Goal: Information Seeking & Learning: Check status

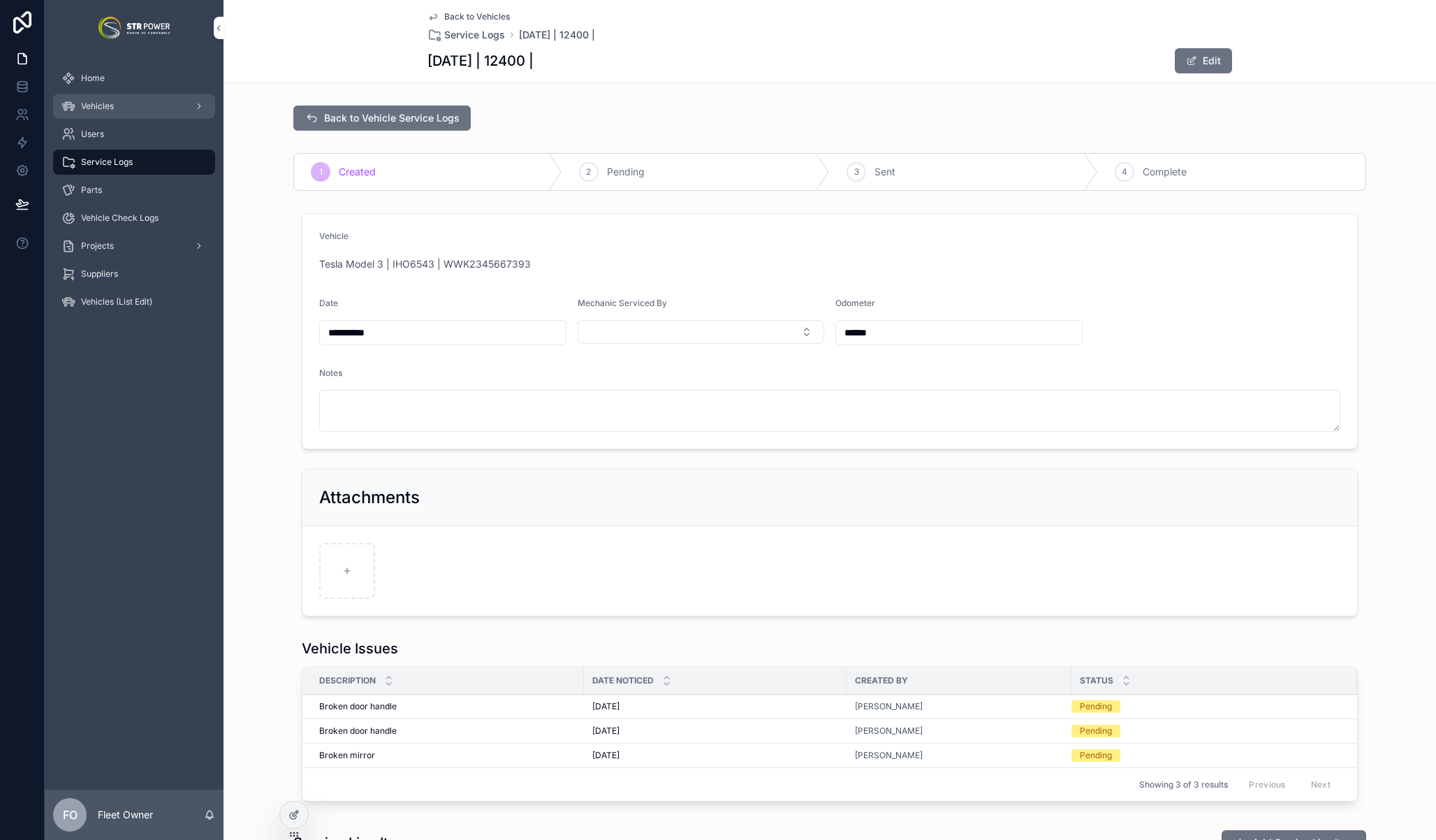
click at [105, 110] on span "Vehicles" at bounding box center [97, 106] width 33 height 11
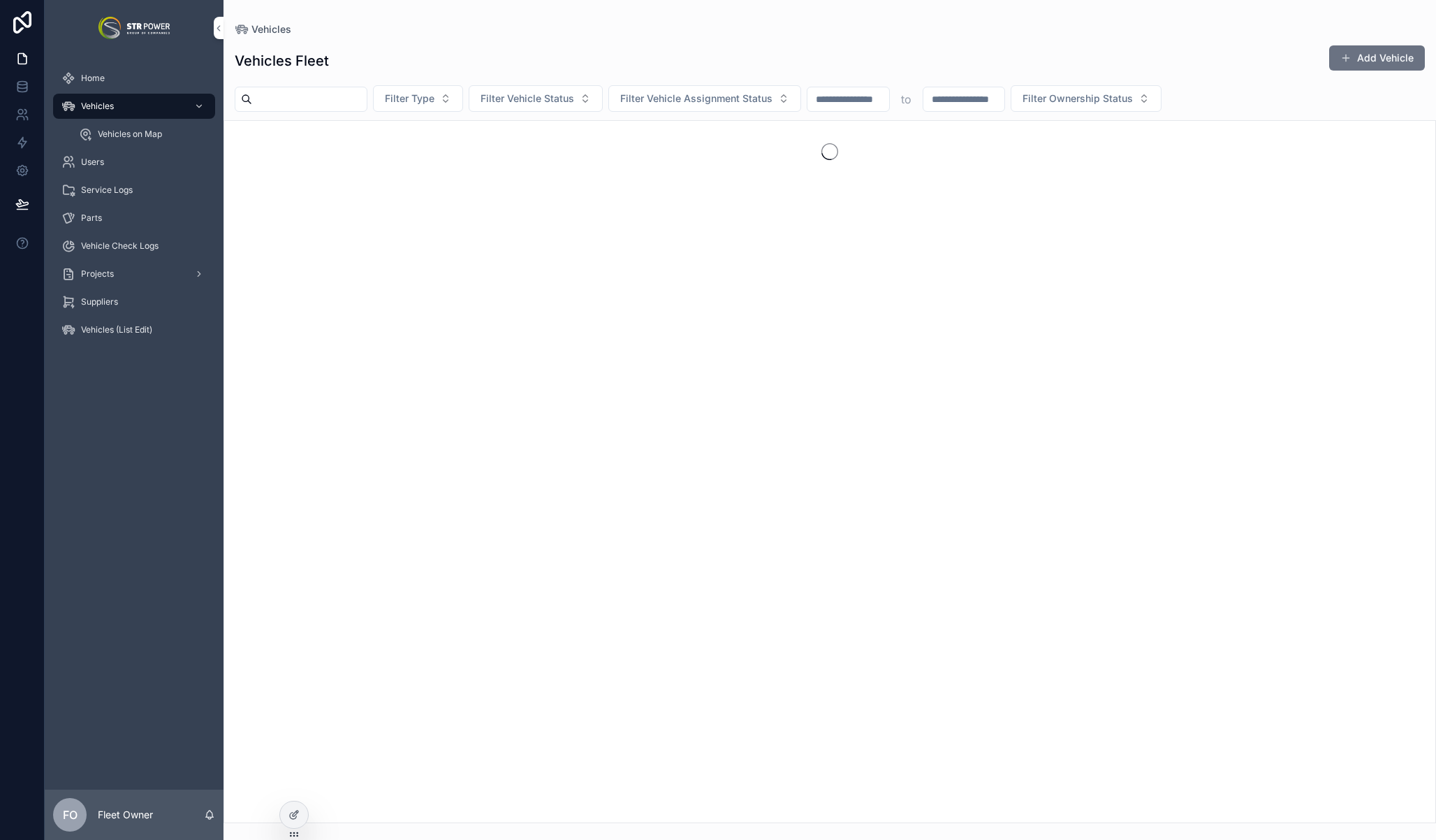
click at [334, 92] on input "scrollable content" at bounding box center [309, 99] width 115 height 19
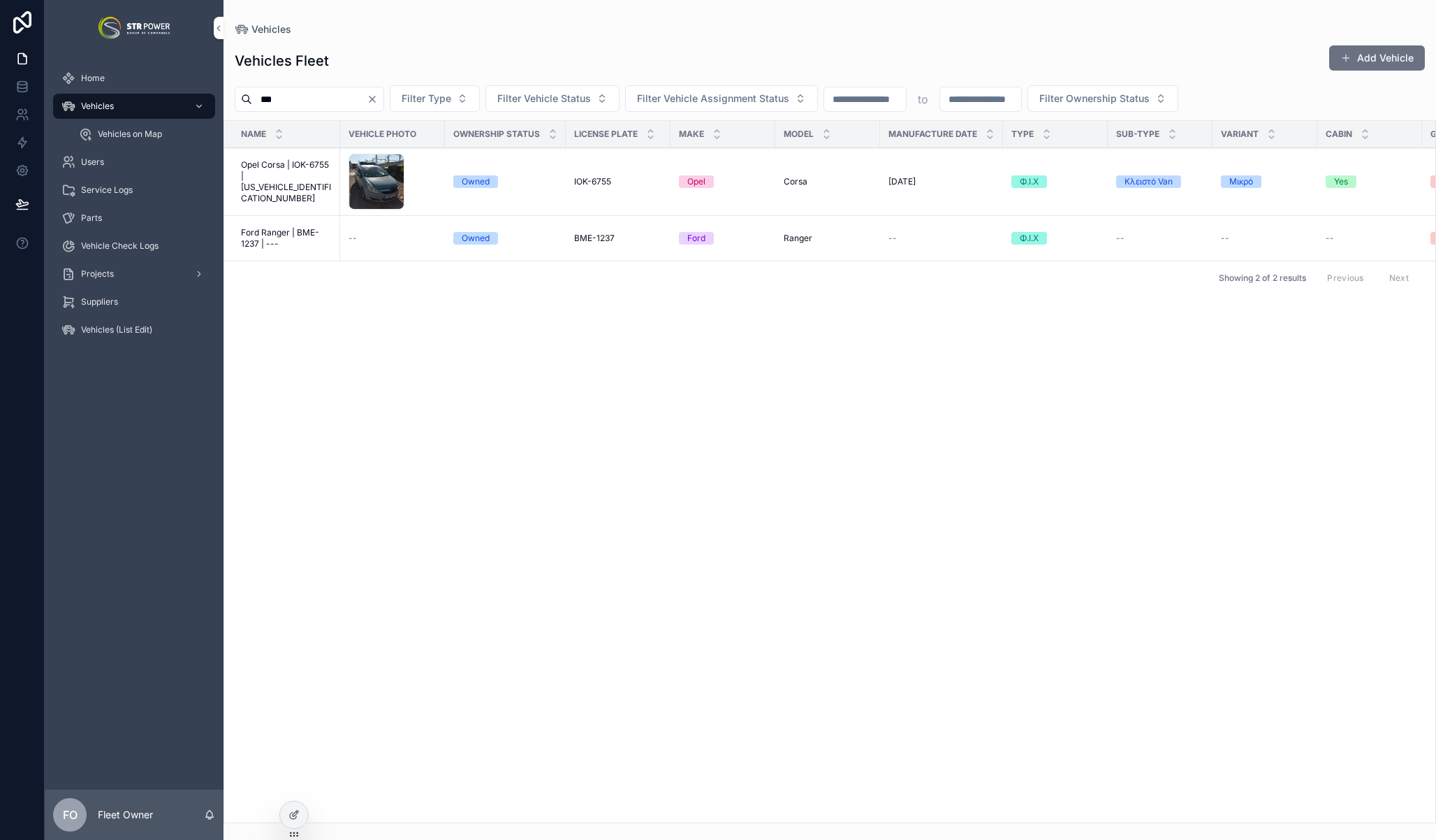
type input "***"
click at [298, 172] on span "Opel Corsa | IOK-6755 | [US_VEHICLE_IDENTIFICATION_NUMBER]" at bounding box center [286, 181] width 91 height 45
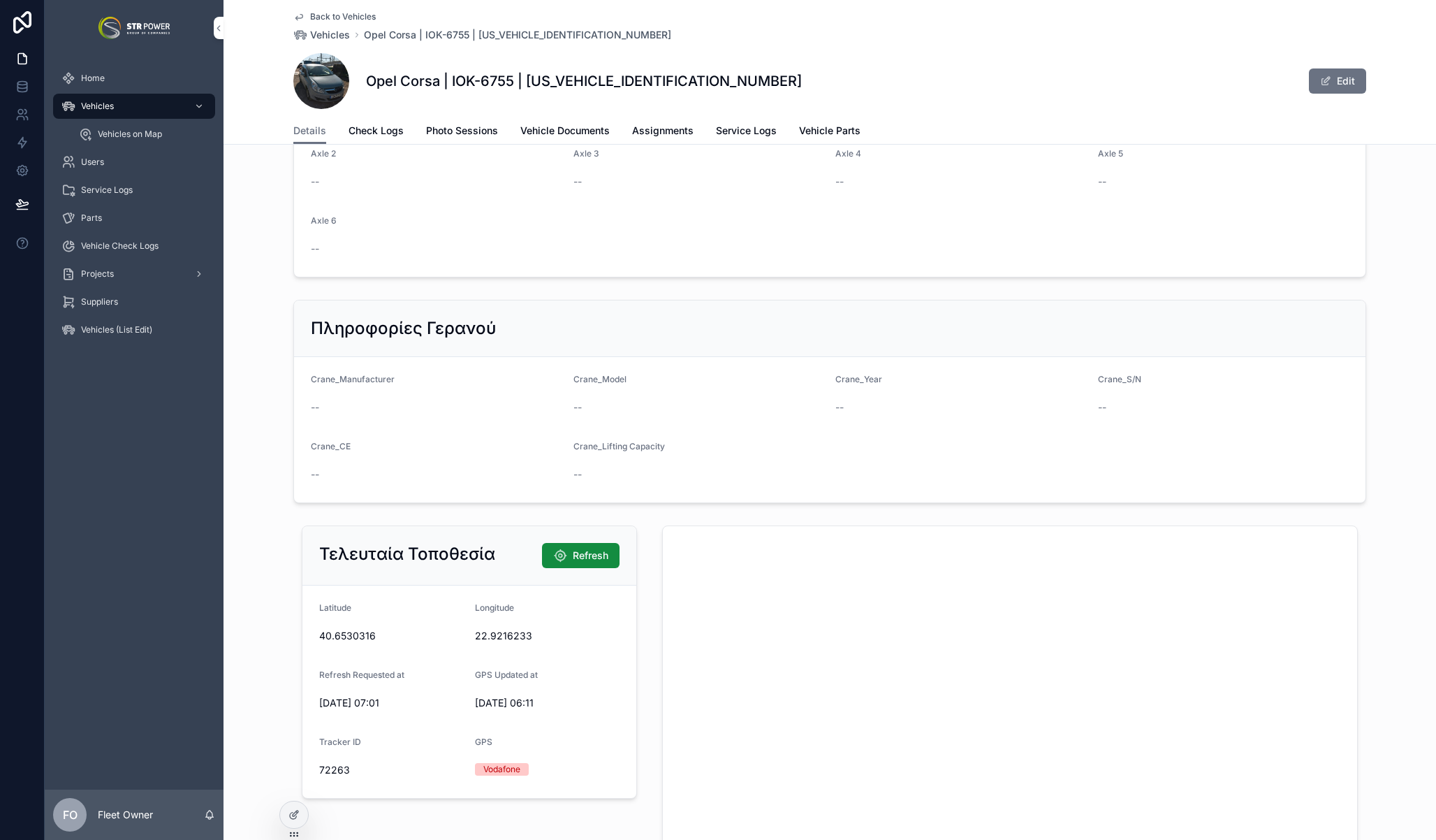
scroll to position [1904, 0]
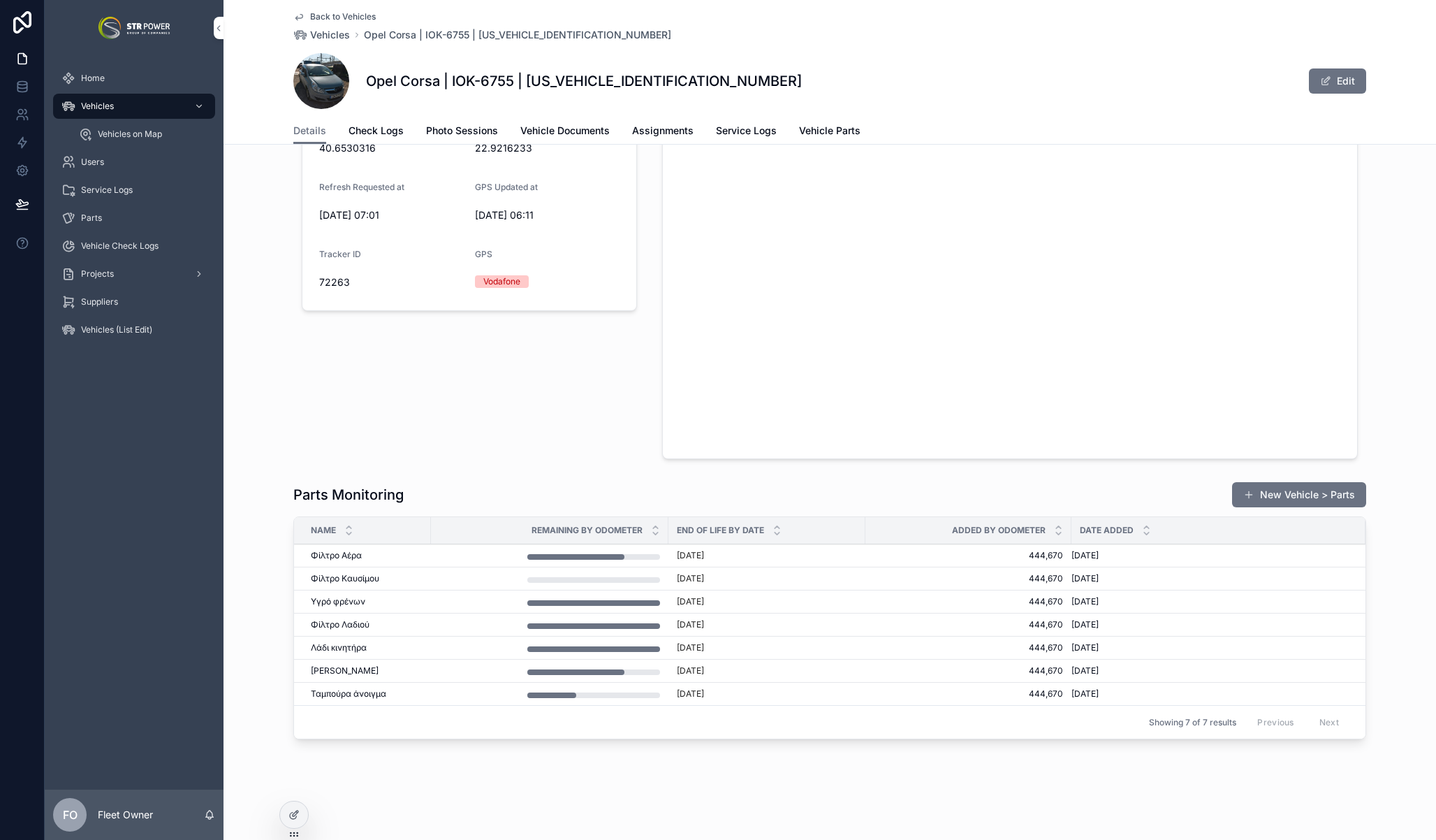
click at [554, 488] on div "Parts Monitoring New Vehicle > Parts" at bounding box center [830, 494] width 1073 height 27
click at [741, 114] on div "Back to Vehicles Vehicles Opel Corsa | IOK-6755 | [US_VEHICLE_IDENTIFICATION_NU…" at bounding box center [830, 58] width 1073 height 118
click at [741, 126] on span "Service Logs" at bounding box center [746, 131] width 61 height 14
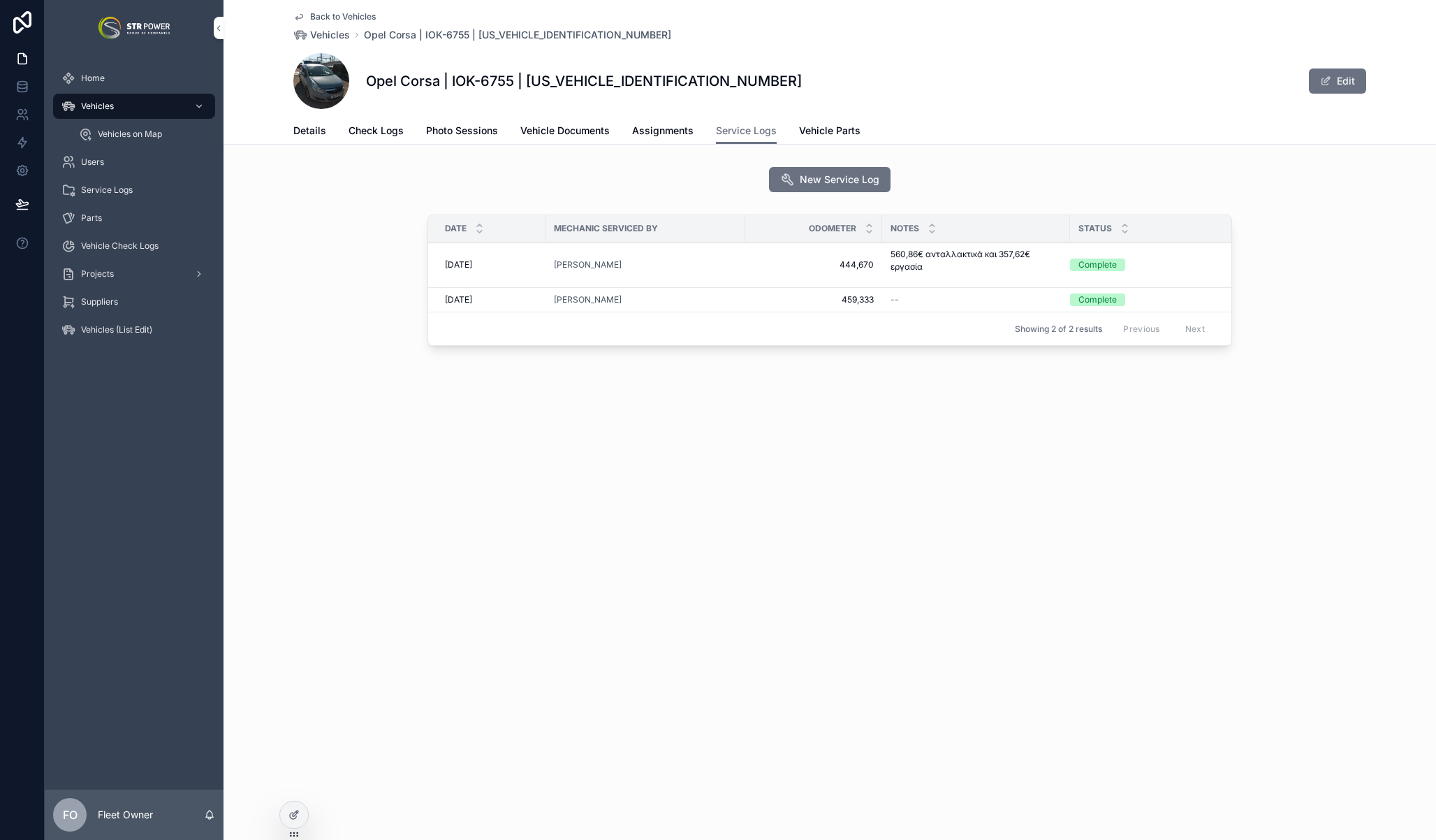
click at [732, 260] on div "[PERSON_NAME]" at bounding box center [645, 264] width 183 height 11
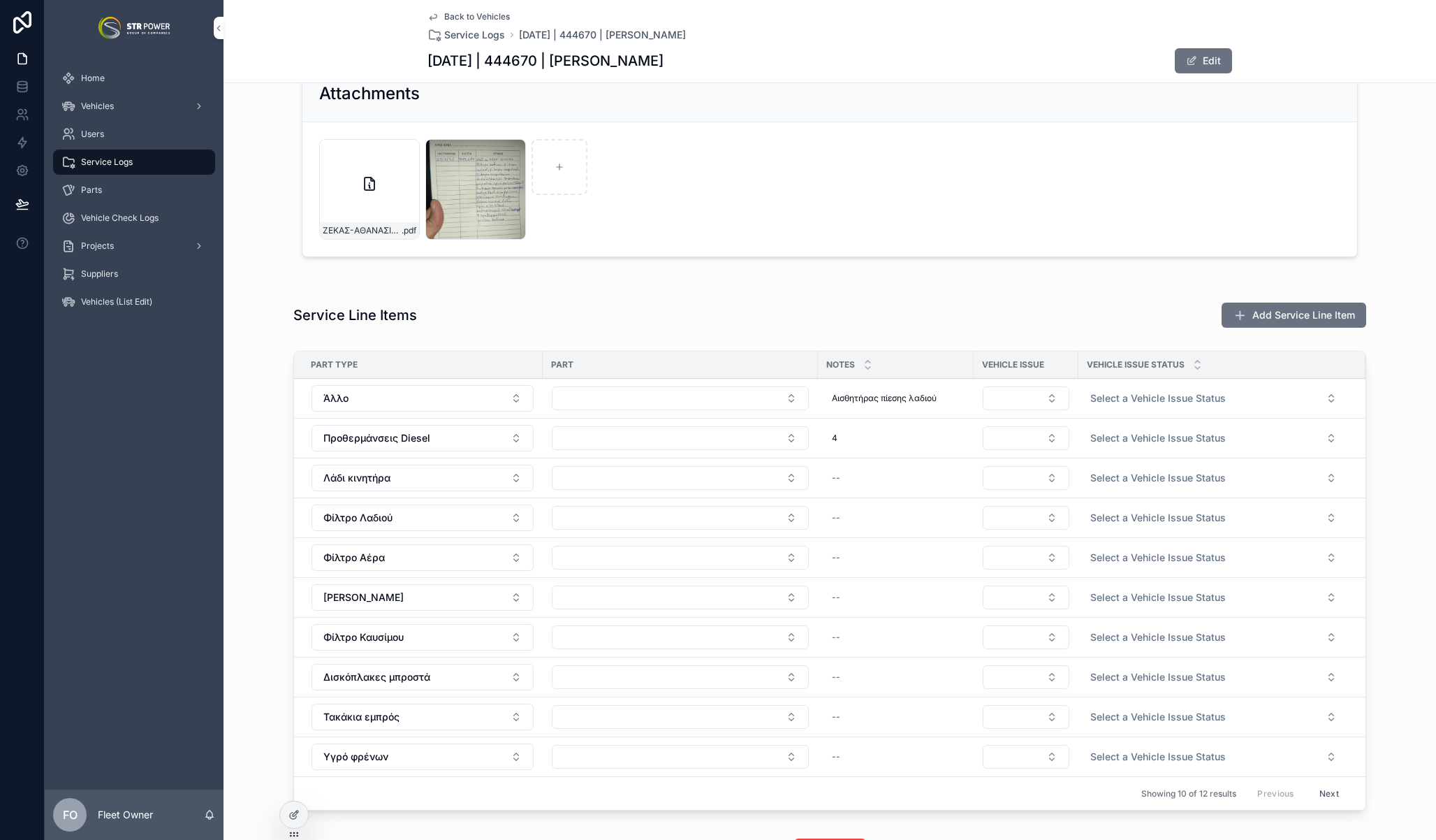
scroll to position [345, 0]
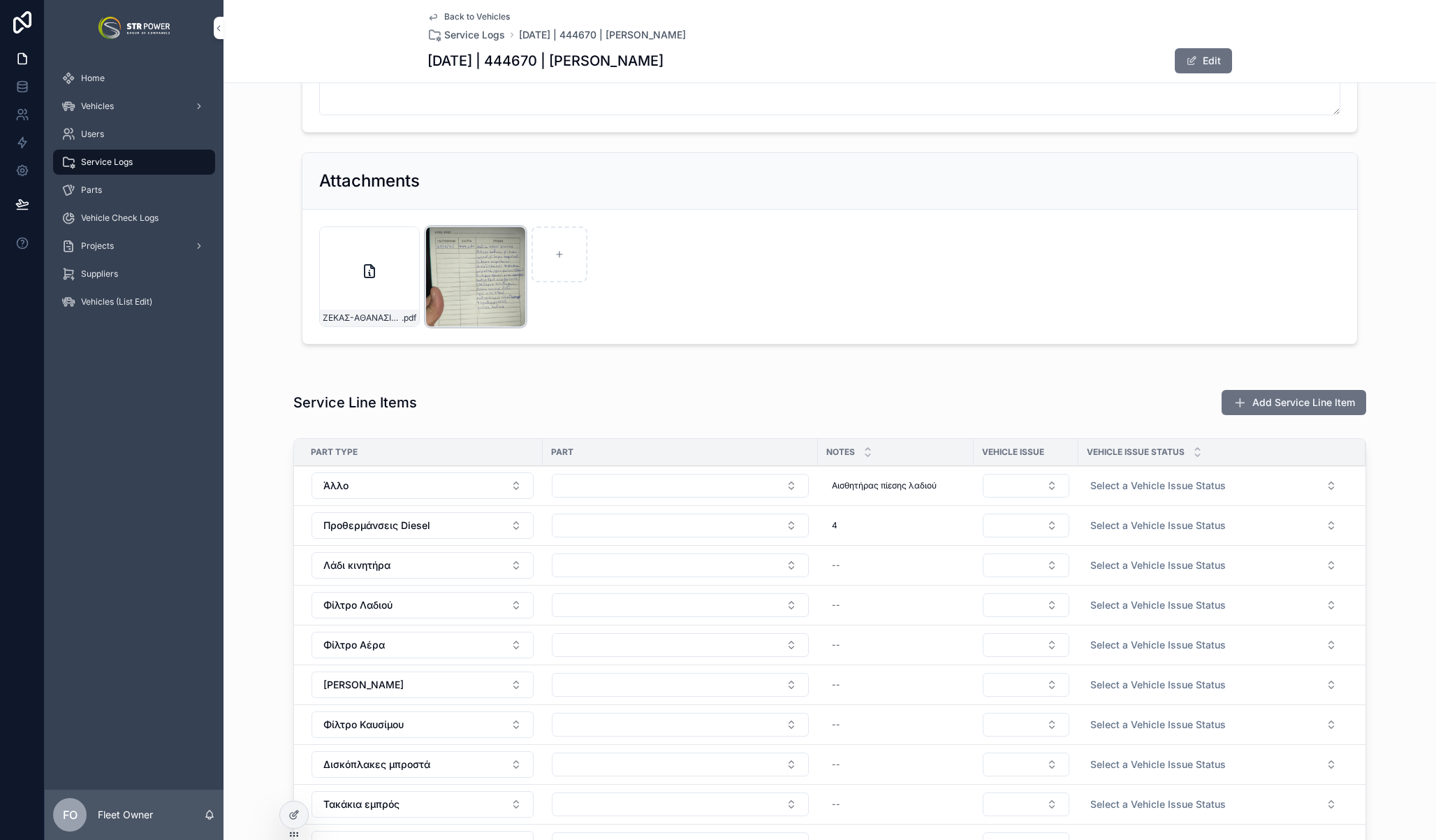
click at [461, 272] on div "0-02-05-5359a1af61d8ae620f4367b73e1d618b4e48809c8f967ce926f9e592ff3b2834_96408b…" at bounding box center [476, 277] width 101 height 101
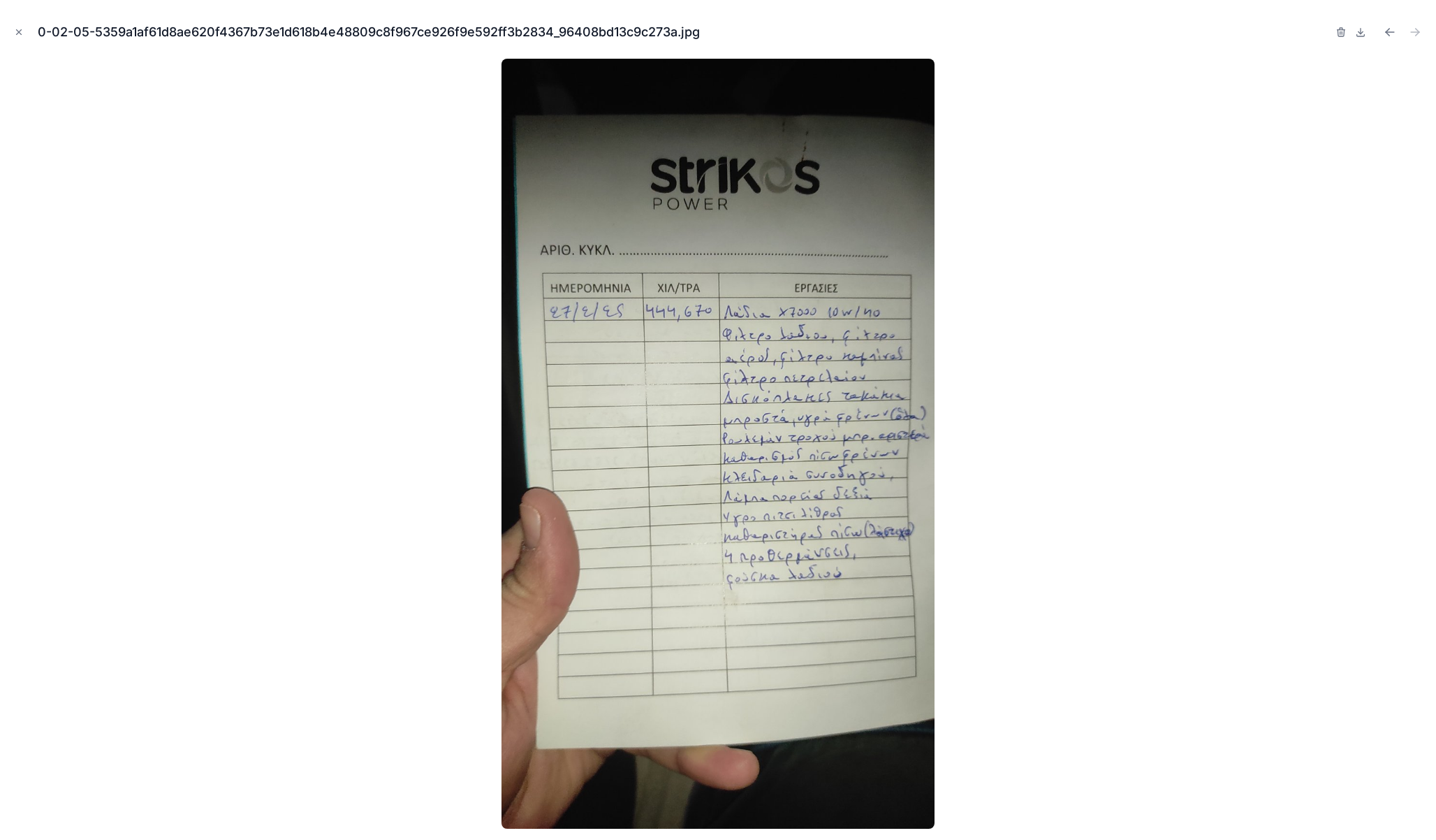
click at [446, 261] on div at bounding box center [718, 443] width 1414 height 770
click at [289, 217] on div at bounding box center [718, 443] width 1414 height 770
click at [17, 35] on icon "Close modal" at bounding box center [19, 32] width 10 height 10
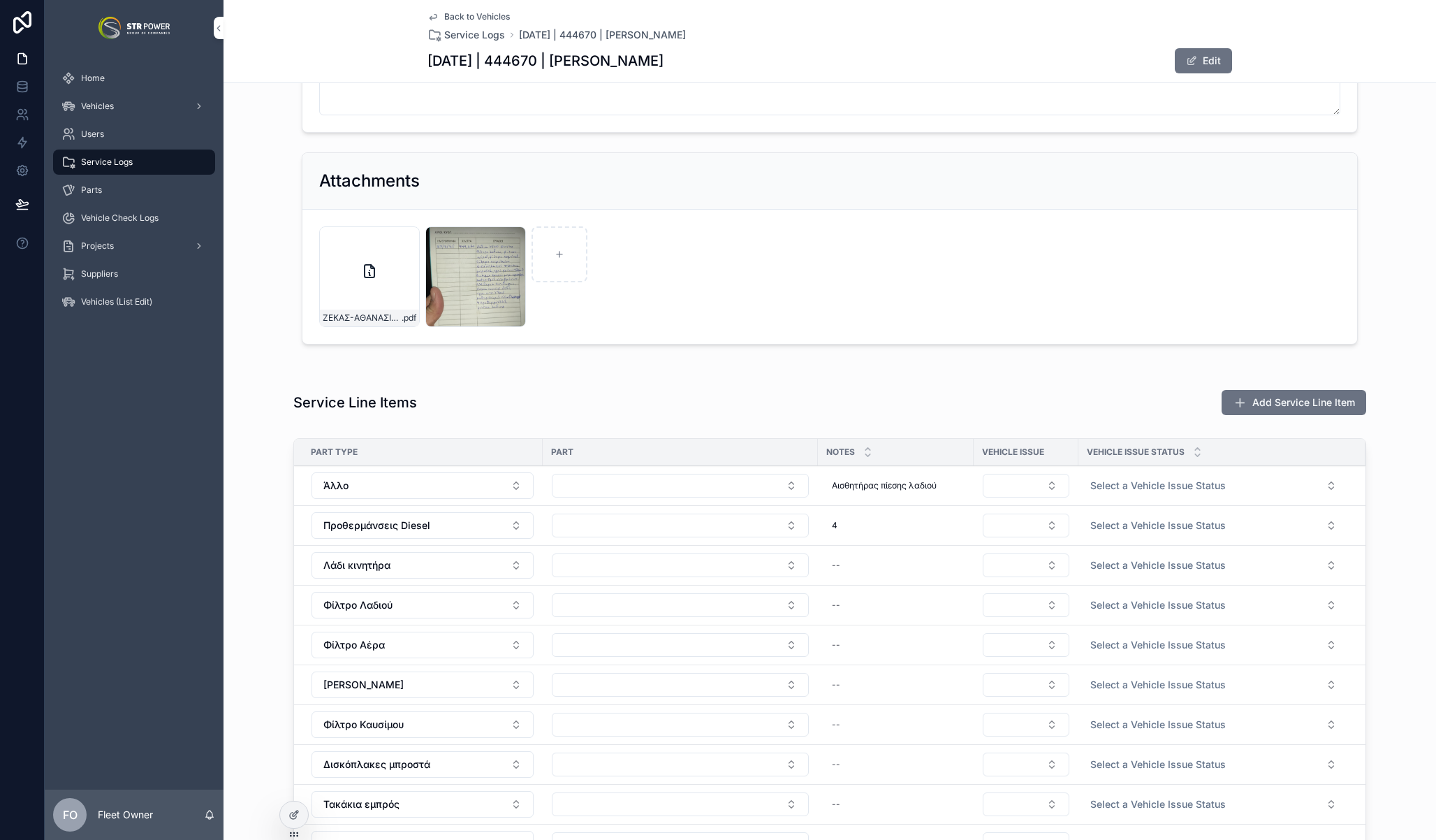
click at [246, 247] on div "**********" at bounding box center [830, 106] width 1213 height 487
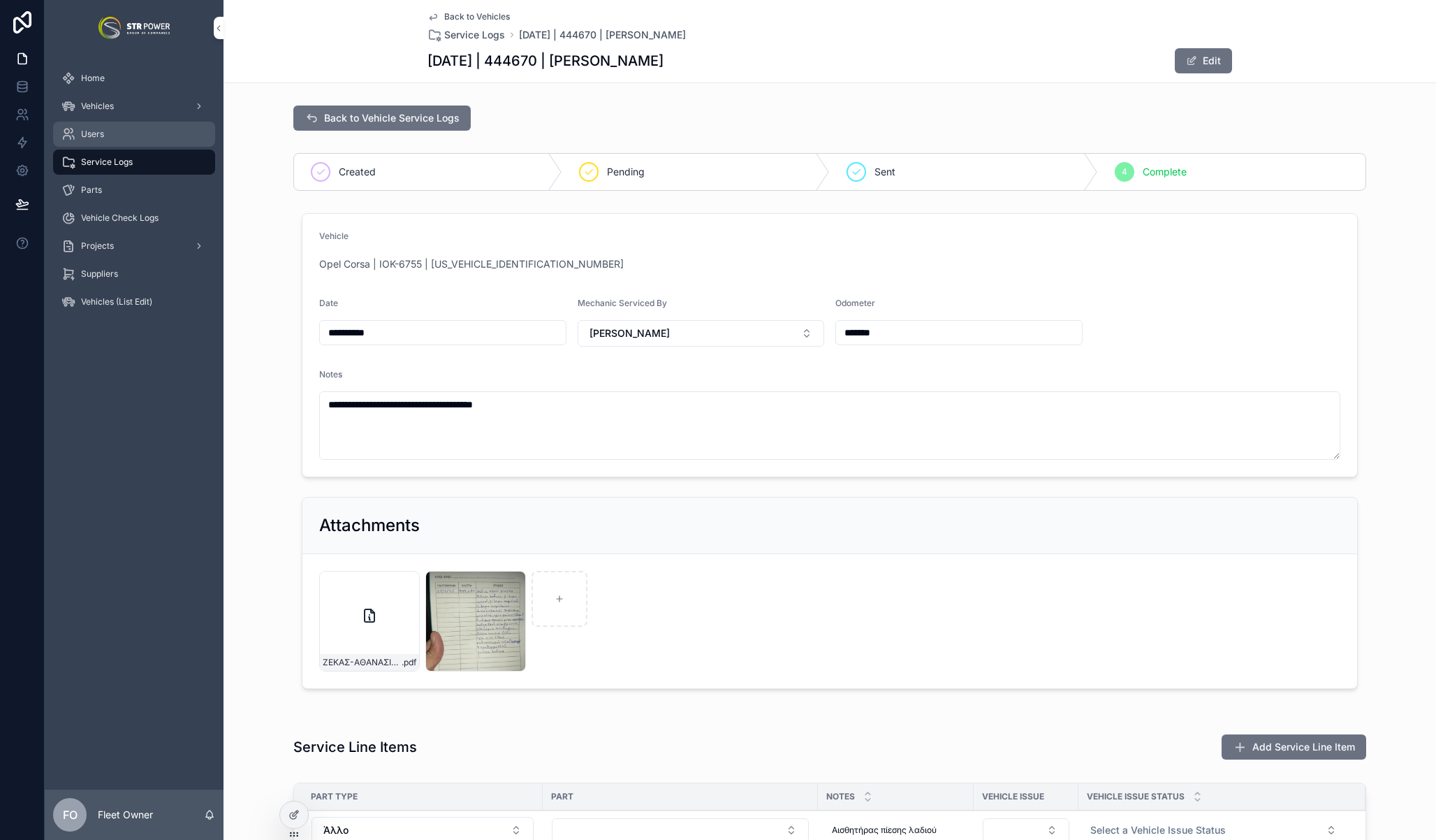
click at [124, 135] on div "Users" at bounding box center [134, 134] width 145 height 22
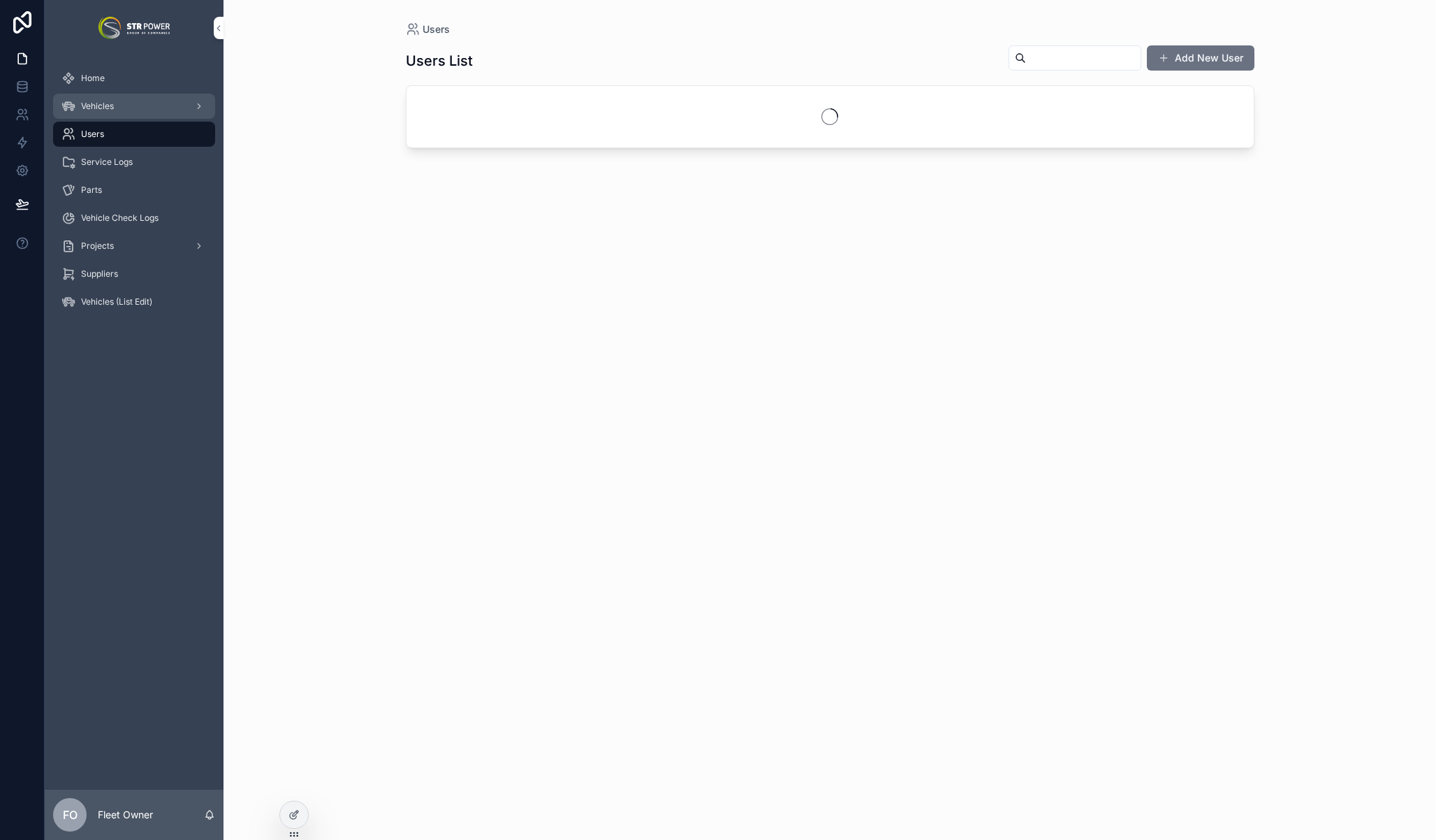
click at [121, 105] on div "Vehicles" at bounding box center [134, 105] width 145 height 22
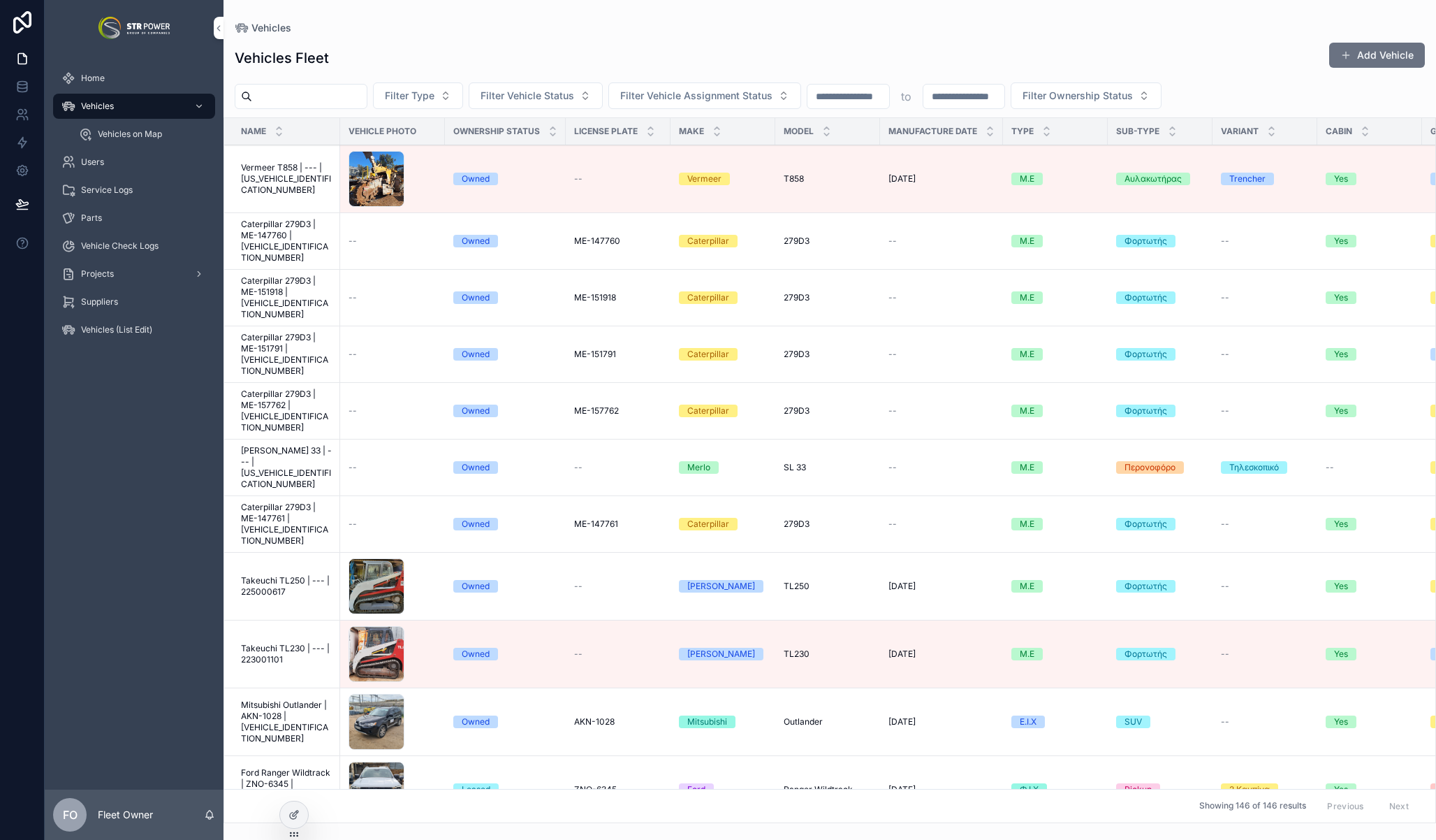
click at [288, 177] on span "Vermeer T858 | --- | [US_VEHICLE_IDENTIFICATION_NUMBER]" at bounding box center [286, 179] width 91 height 34
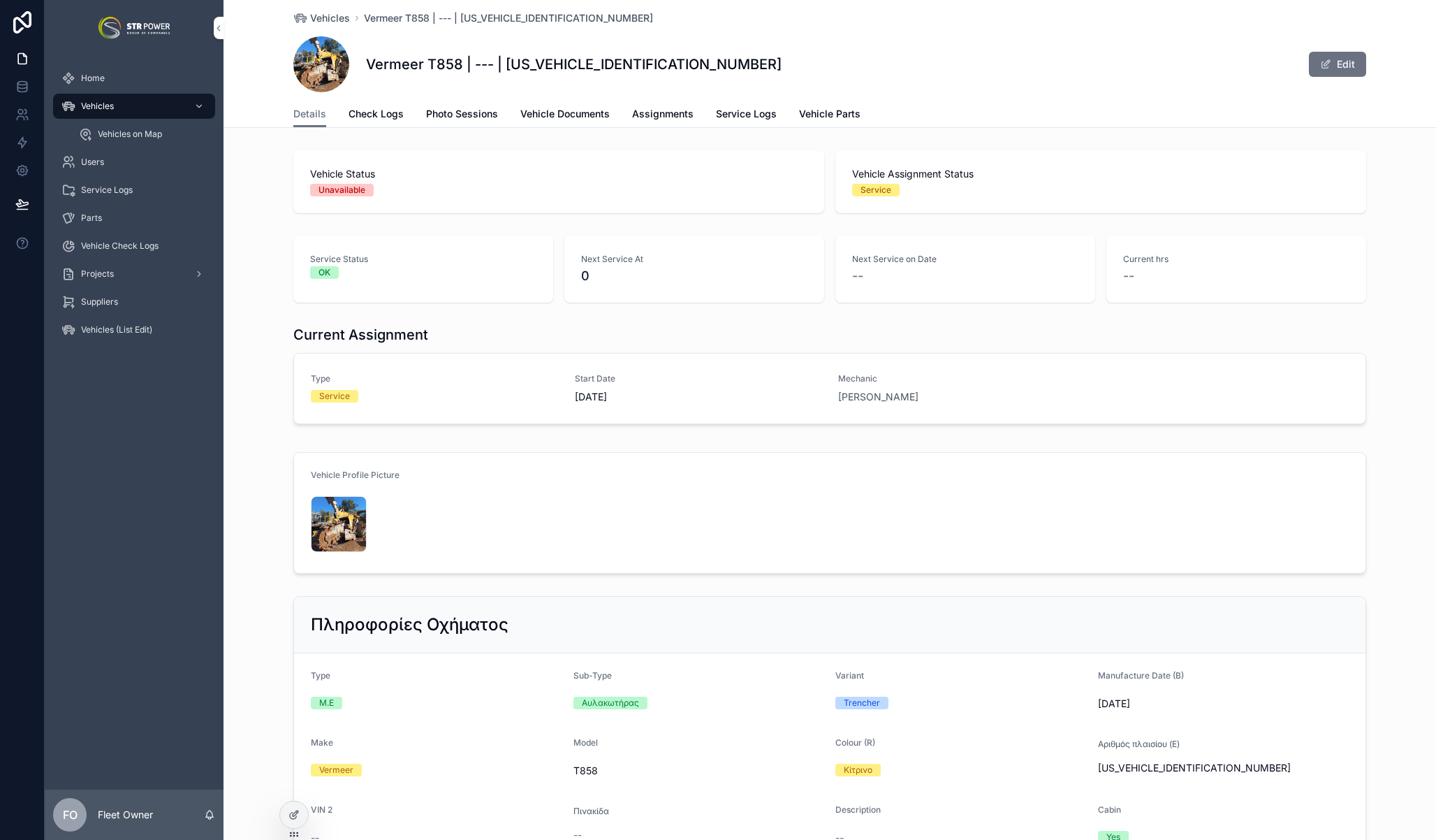
click at [126, 102] on div "Vehicles" at bounding box center [134, 105] width 145 height 22
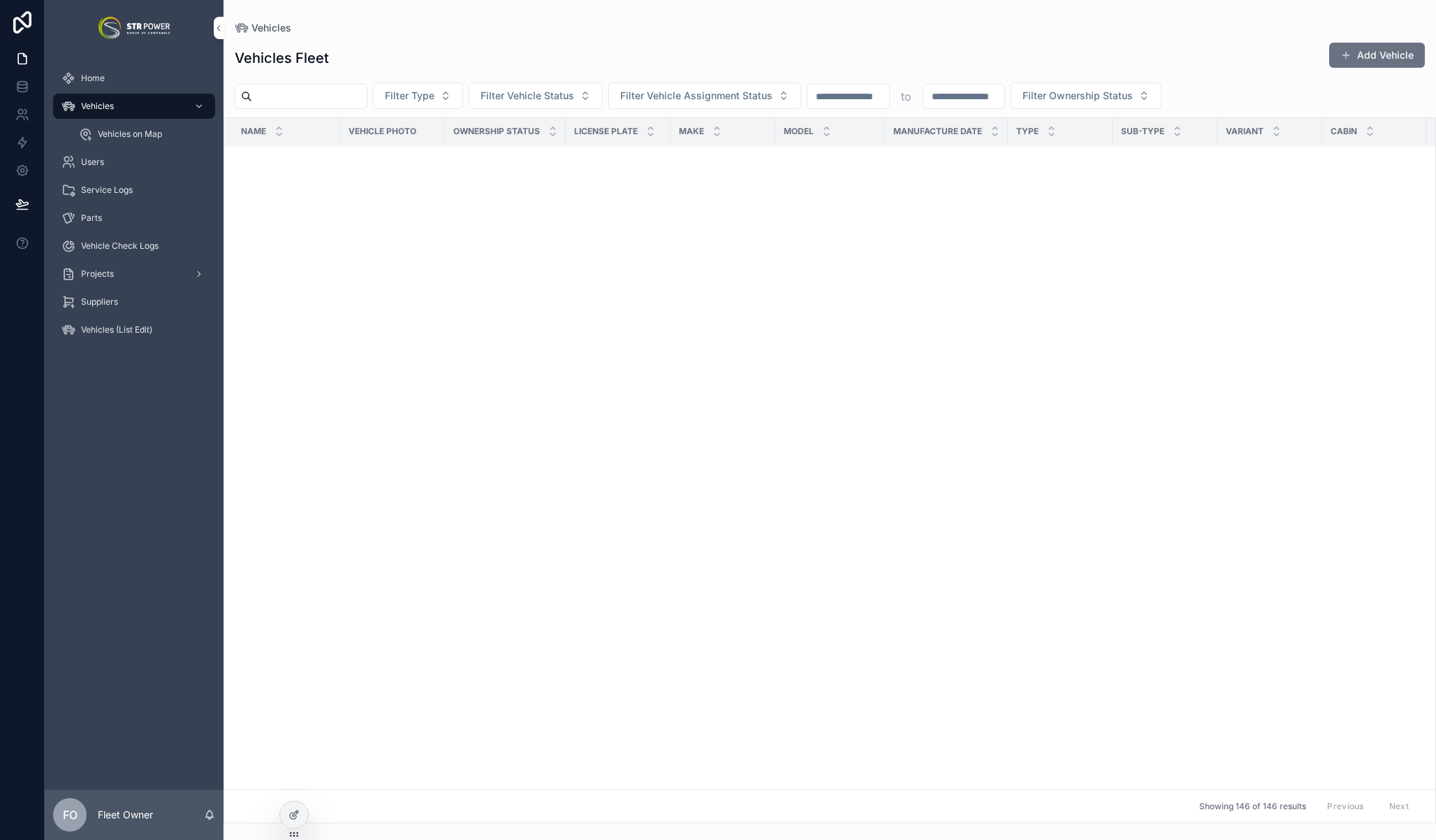
scroll to position [5831, 0]
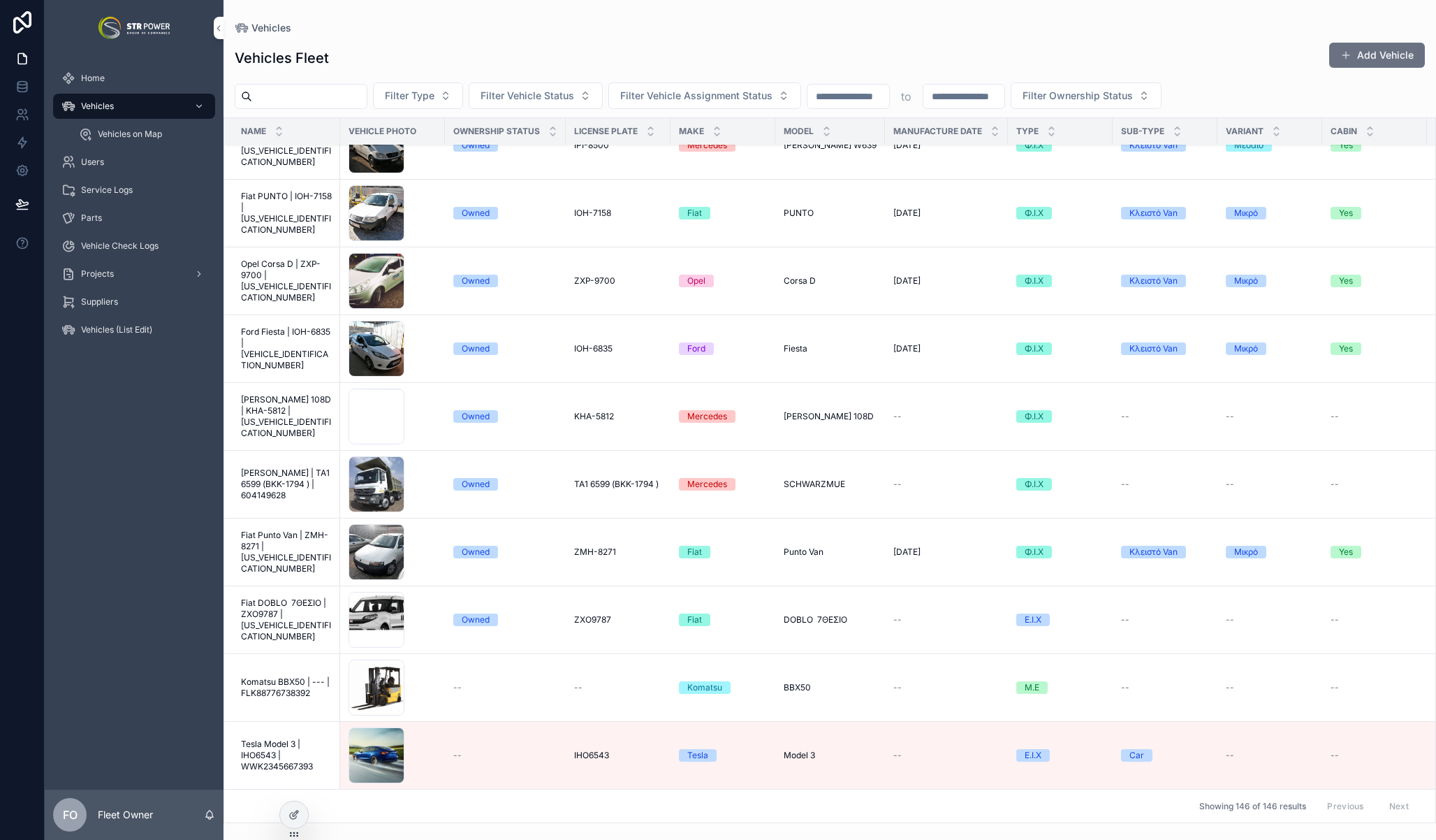
click at [268, 747] on span "Tesla Model 3 | IHO6543 | WWK2345667393" at bounding box center [286, 755] width 91 height 34
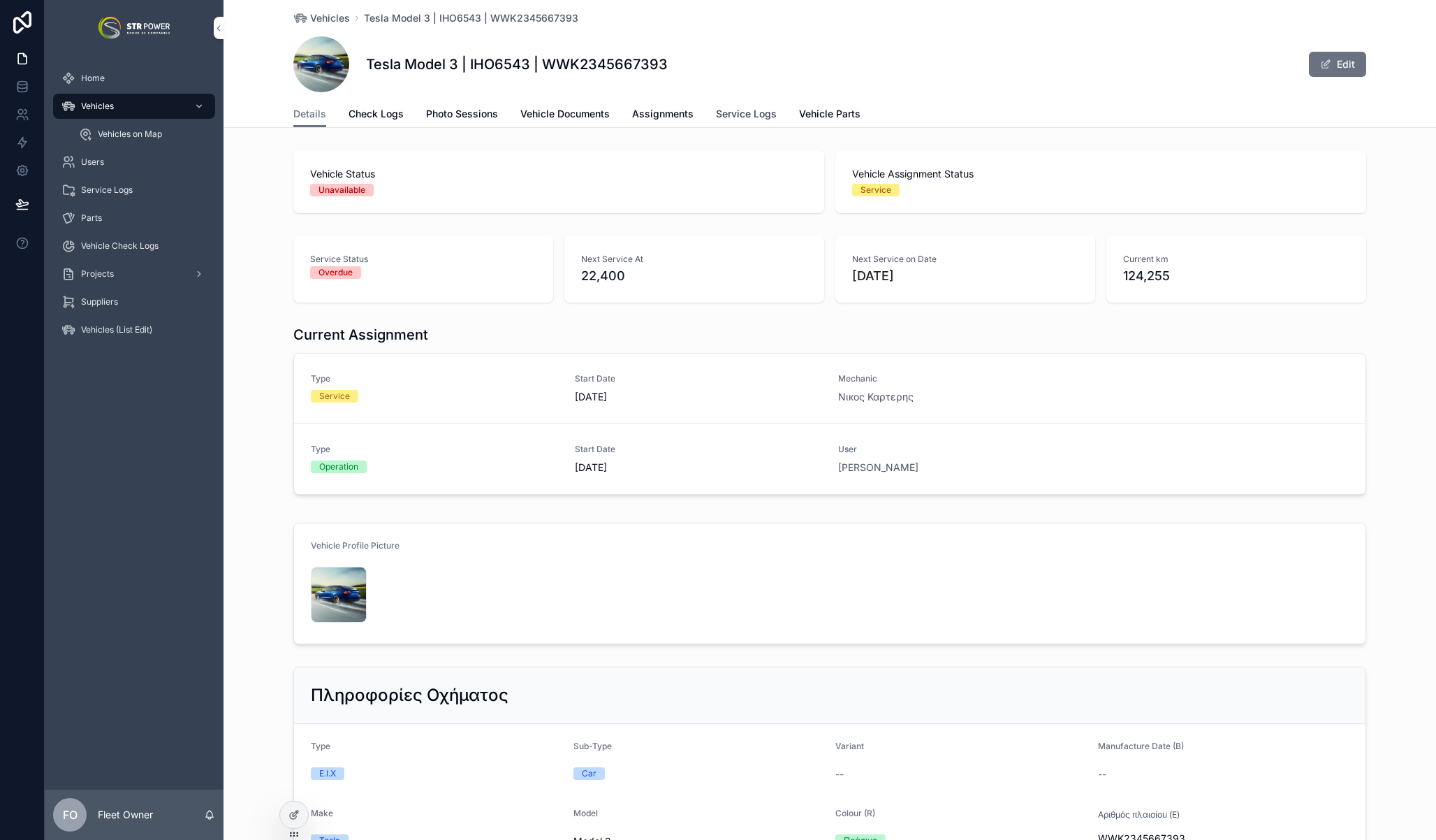
click at [738, 111] on span "Service Logs" at bounding box center [746, 114] width 61 height 14
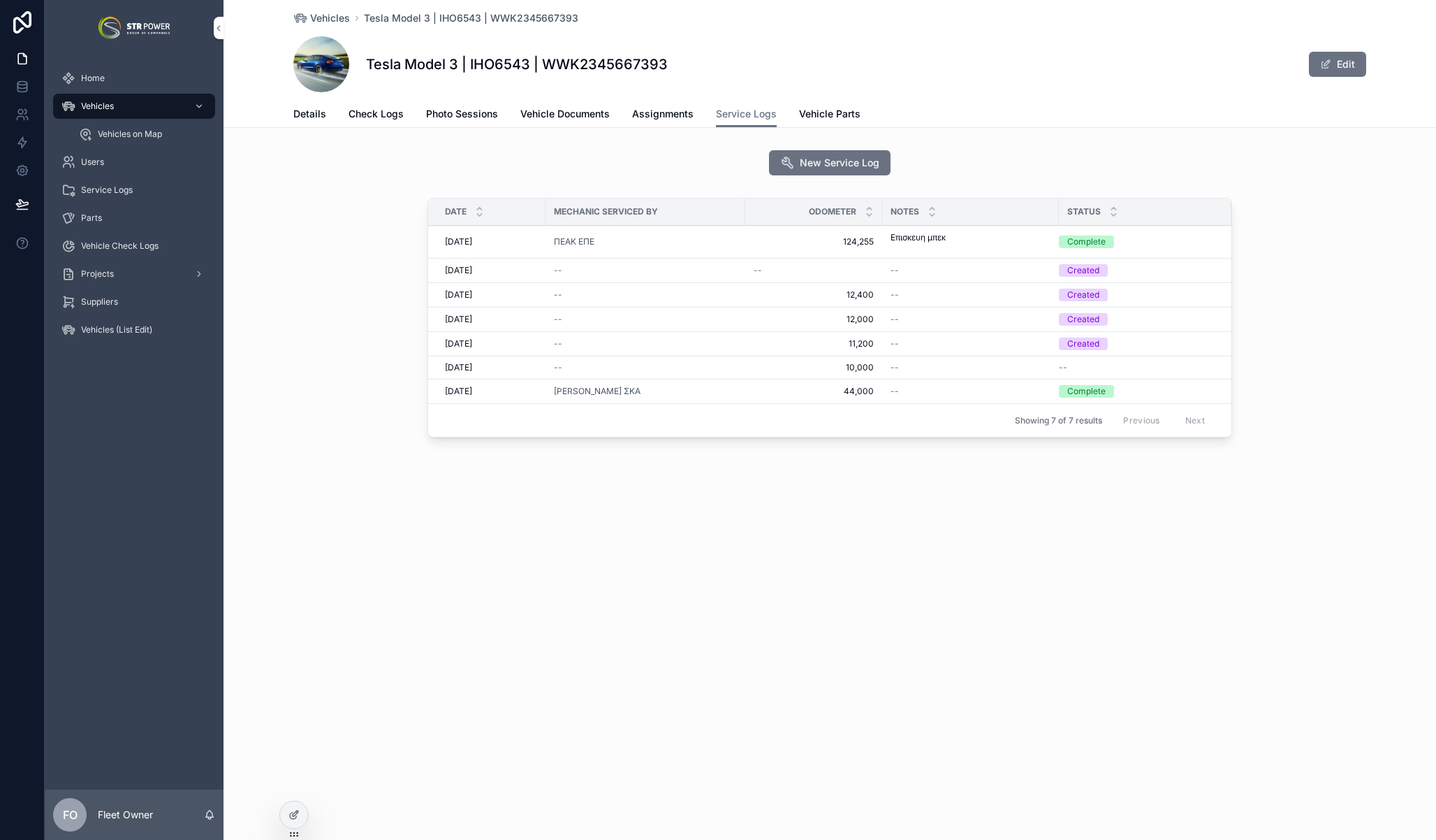
click at [361, 250] on div "Date Mechanic Serviced By Odometer Notes Status [DATE] [DATE] ΠΕΑΚ ΕΠΕ 124,255 …" at bounding box center [830, 320] width 1213 height 256
